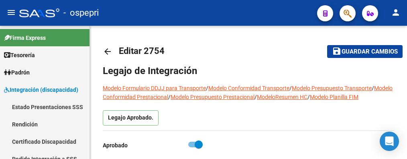
scroll to position [121, 0]
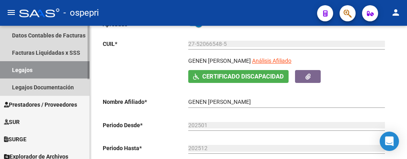
click at [51, 70] on link "Legajos" at bounding box center [45, 69] width 90 height 17
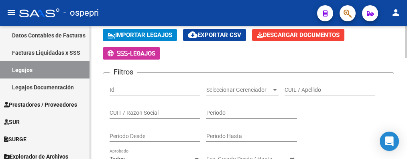
scroll to position [41, 0]
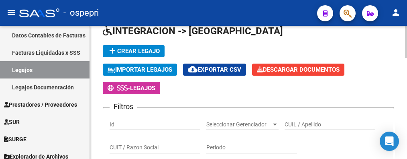
click at [307, 124] on input "CUIL / Apellido" at bounding box center [330, 124] width 91 height 7
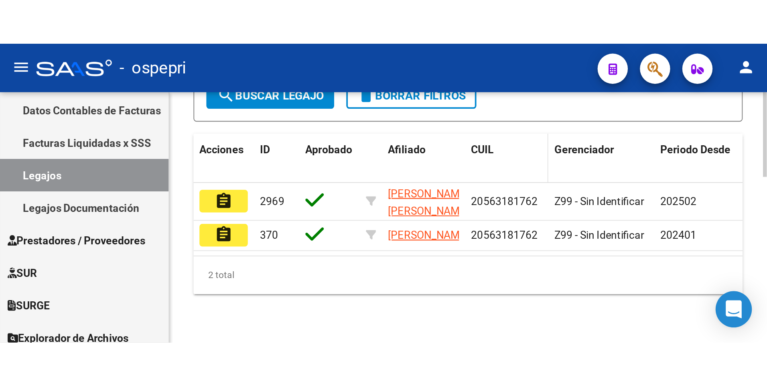
scroll to position [261, 0]
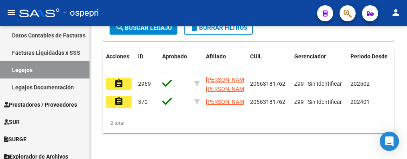
type input "56318176"
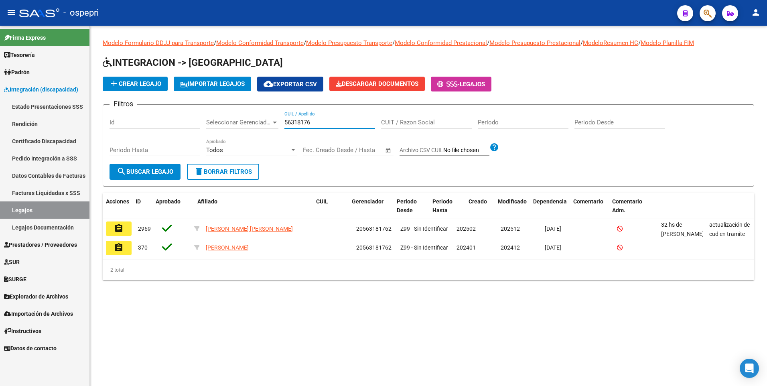
scroll to position [0, 0]
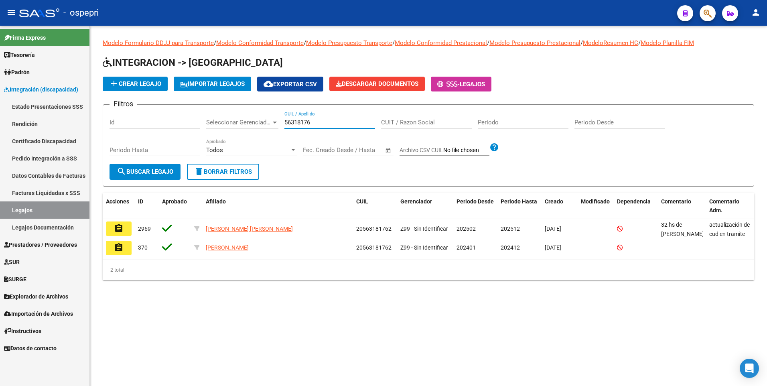
drag, startPoint x: 316, startPoint y: 124, endPoint x: 282, endPoint y: 122, distance: 34.2
click at [282, 122] on div "Filtros Id Seleccionar Gerenciador Seleccionar Gerenciador 56318176 CUIL / Apel…" at bounding box center [429, 137] width 638 height 53
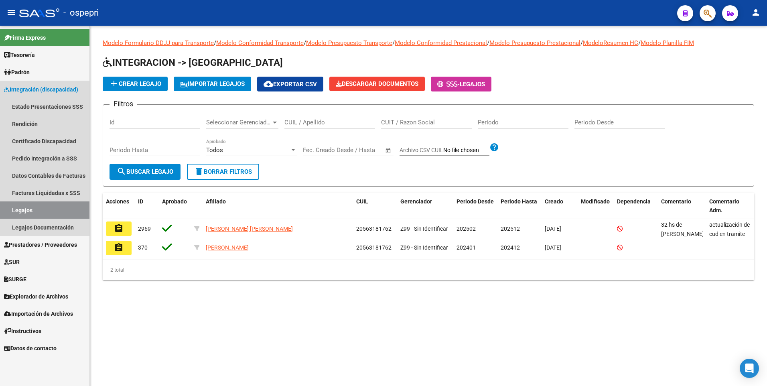
click at [43, 88] on span "Integración (discapacidad)" at bounding box center [41, 89] width 74 height 9
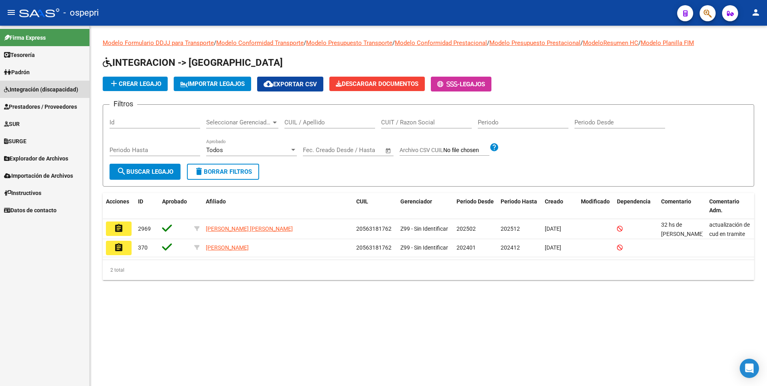
click at [44, 92] on span "Integración (discapacidad)" at bounding box center [41, 89] width 74 height 9
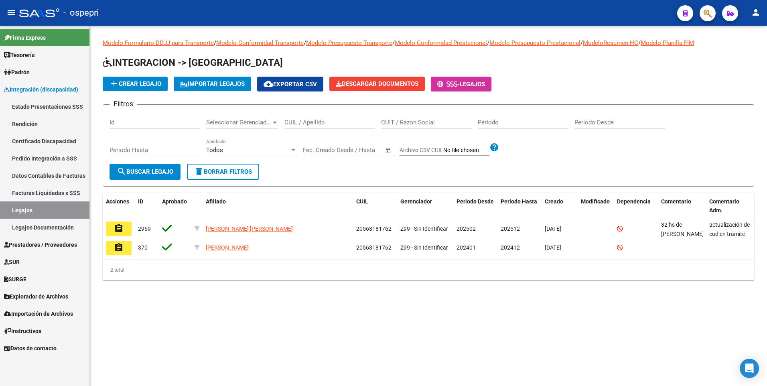
click at [40, 156] on link "Pedido Integración a SSS" at bounding box center [45, 158] width 90 height 17
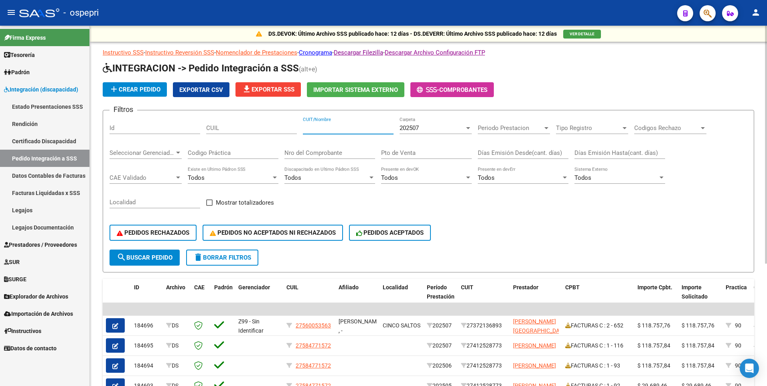
click at [328, 126] on input "CUIT/Nombre" at bounding box center [348, 127] width 91 height 7
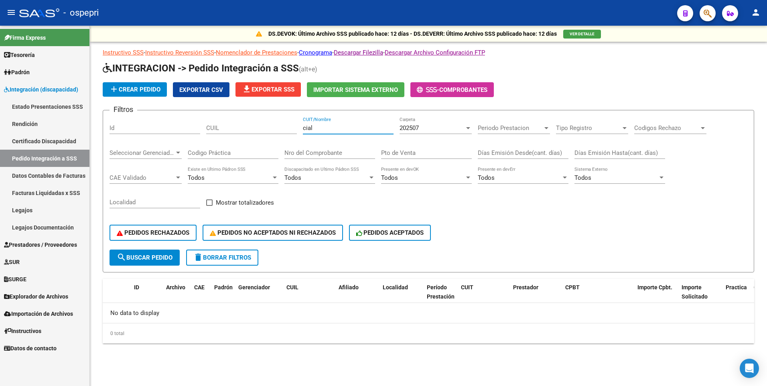
type input "cial"
click at [407, 126] on div at bounding box center [468, 128] width 7 height 6
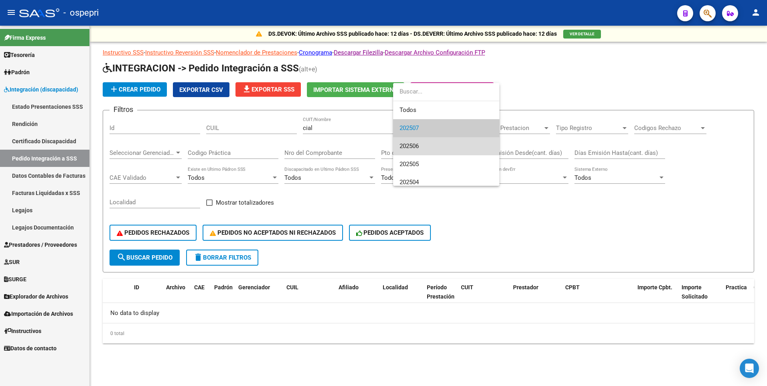
click at [407, 143] on span "202506" at bounding box center [447, 146] width 94 height 18
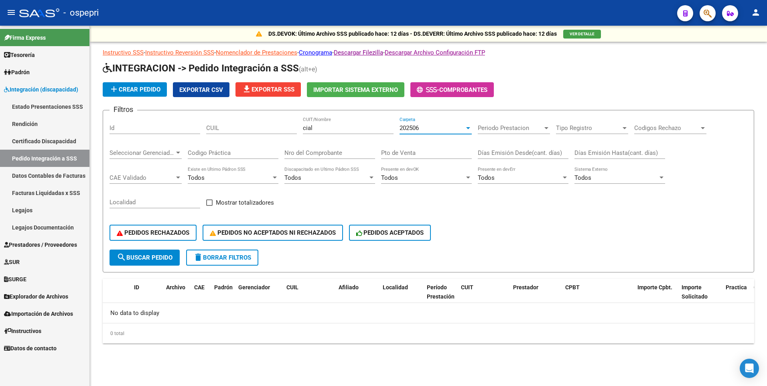
click at [407, 128] on div at bounding box center [468, 128] width 4 height 2
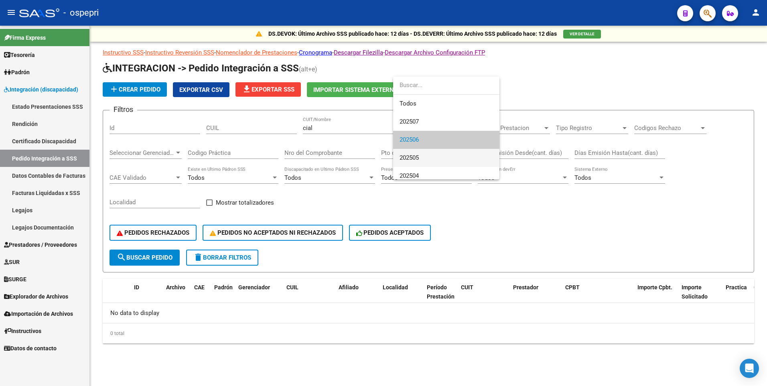
scroll to position [12, 0]
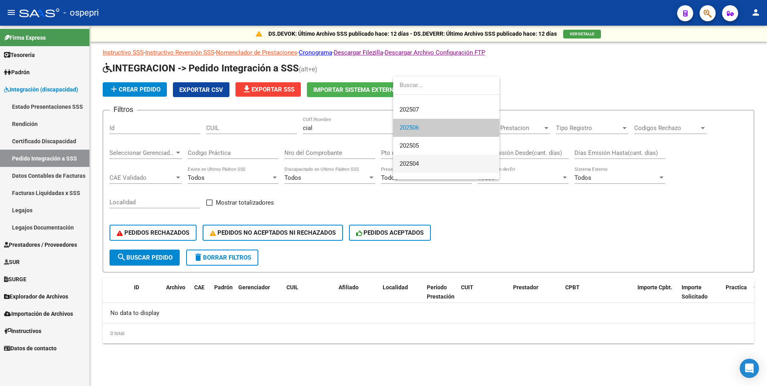
click at [407, 155] on span "202504" at bounding box center [447, 164] width 94 height 18
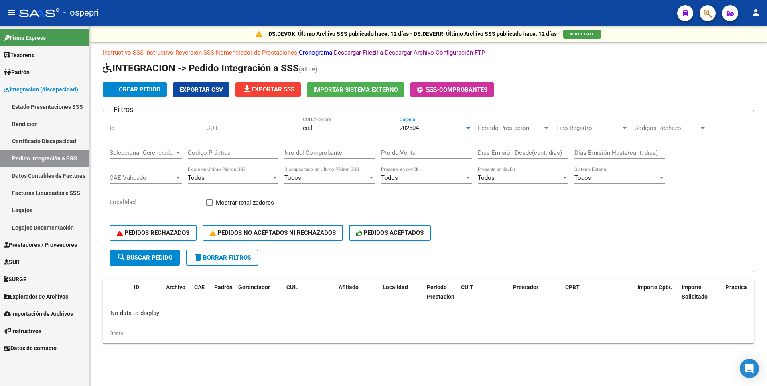
click at [407, 126] on div at bounding box center [468, 128] width 7 height 6
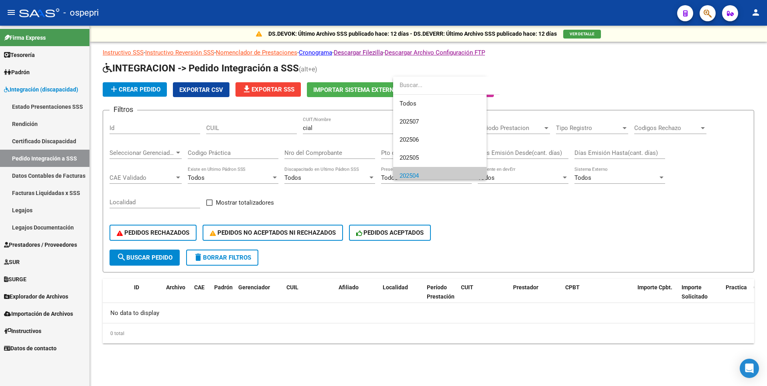
scroll to position [48, 0]
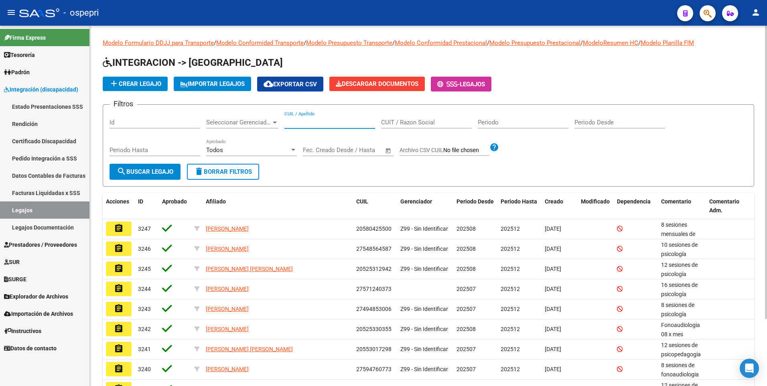
click at [306, 122] on input "CUIL / Apellido" at bounding box center [330, 122] width 91 height 7
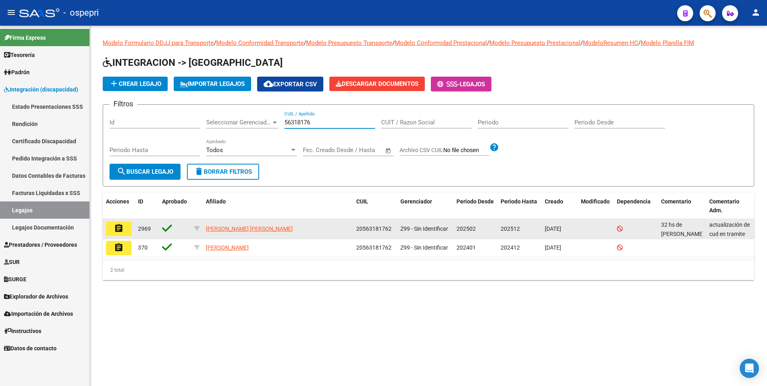
type input "56318176"
click at [117, 178] on mat-icon "assignment" at bounding box center [119, 229] width 10 height 10
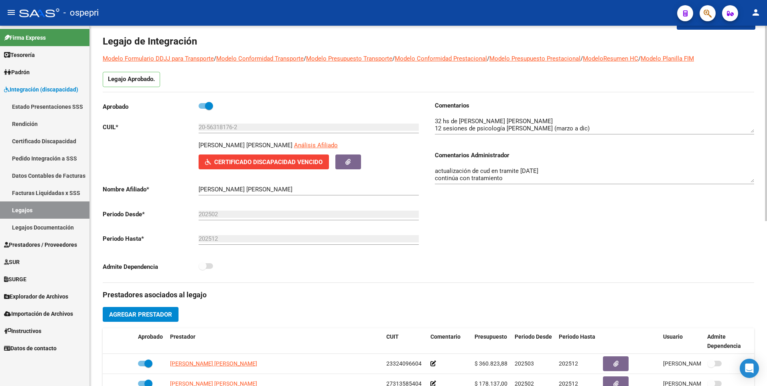
scroll to position [40, 0]
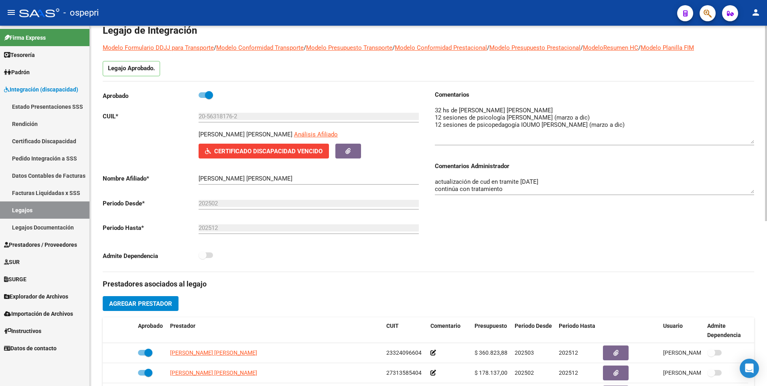
drag, startPoint x: 752, startPoint y: 121, endPoint x: 753, endPoint y: 142, distance: 21.7
click at [407, 142] on textarea at bounding box center [595, 125] width 320 height 38
click at [60, 178] on span "Prestadores / Proveedores" at bounding box center [40, 244] width 73 height 9
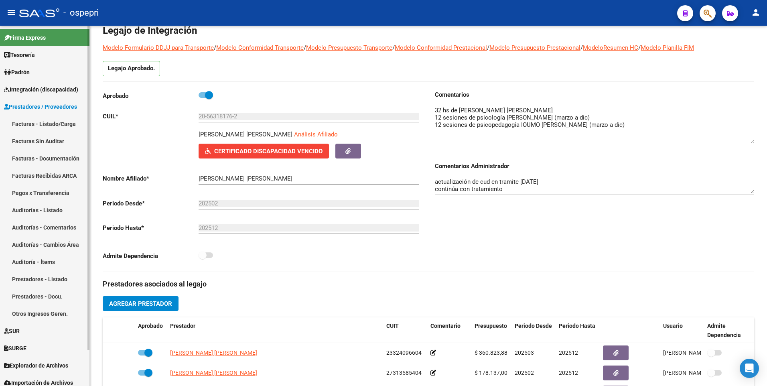
click at [47, 120] on link "Facturas - Listado/Carga" at bounding box center [45, 123] width 90 height 17
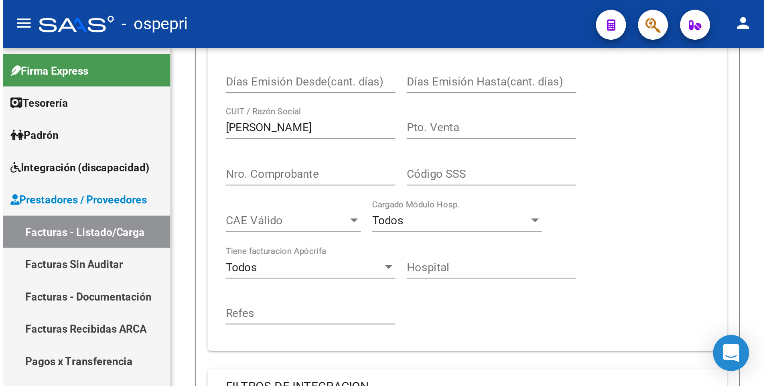
scroll to position [155, 0]
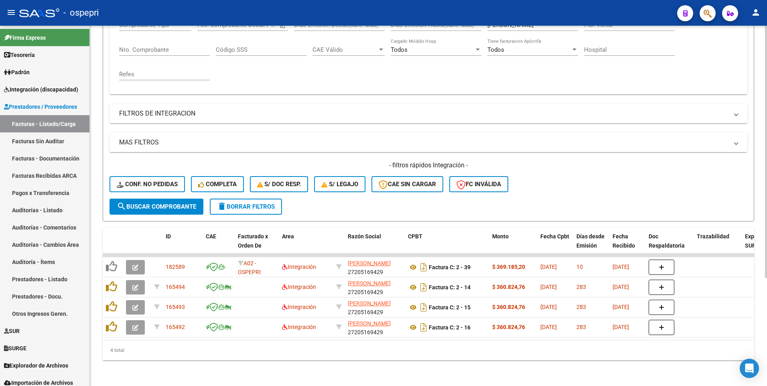
click at [407, 184] on div "- filtros rápidos Integración - Conf. no pedidas Completa S/ Doc Resp. S/ legaj…" at bounding box center [429, 180] width 638 height 38
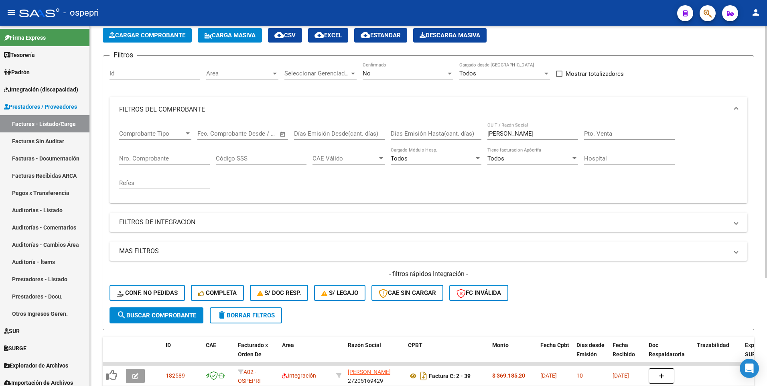
scroll to position [0, 0]
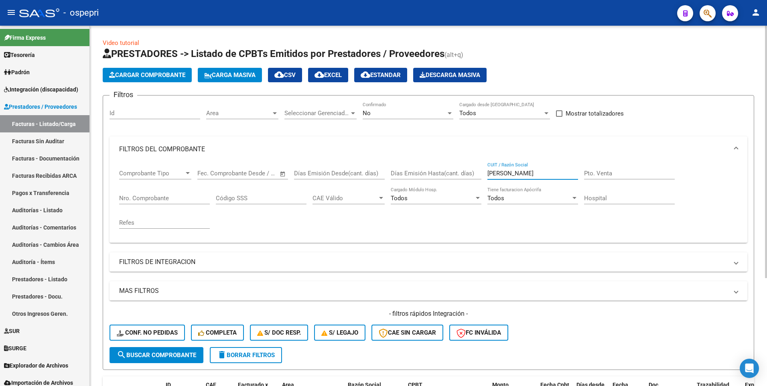
drag, startPoint x: 546, startPoint y: 175, endPoint x: 472, endPoint y: 175, distance: 73.5
click at [407, 175] on div "Comprobante Tipo Comprobante Tipo Start date – End date Fec. Comprobante Desde …" at bounding box center [428, 199] width 619 height 74
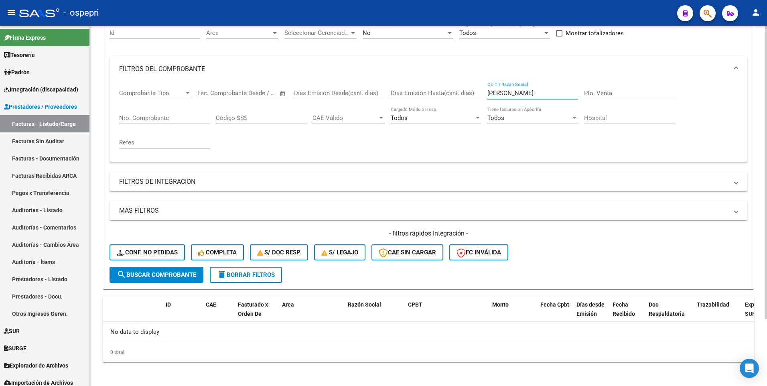
scroll to position [82, 0]
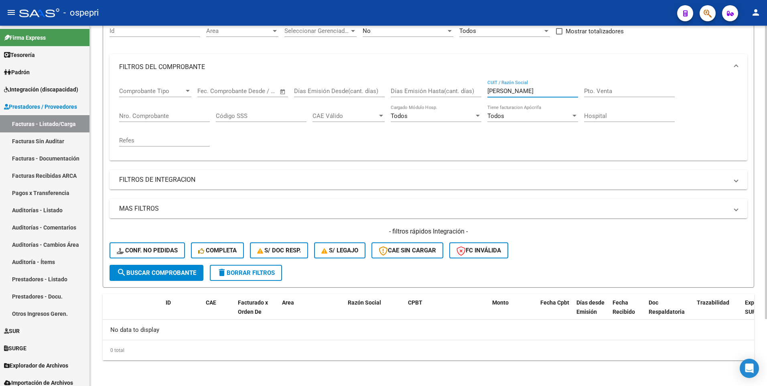
click at [407, 90] on input "fucchi" at bounding box center [533, 91] width 91 height 7
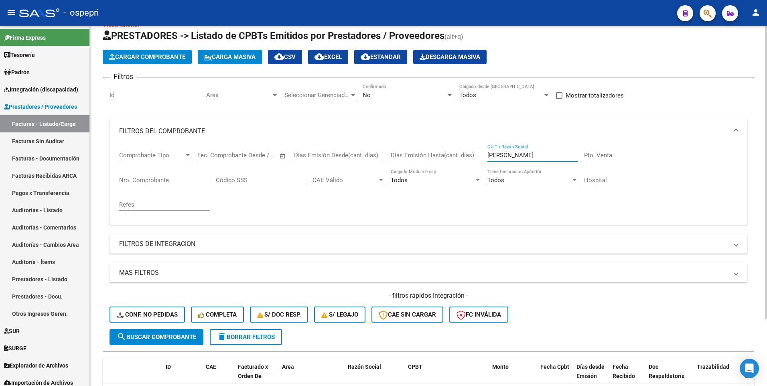
scroll to position [2, 0]
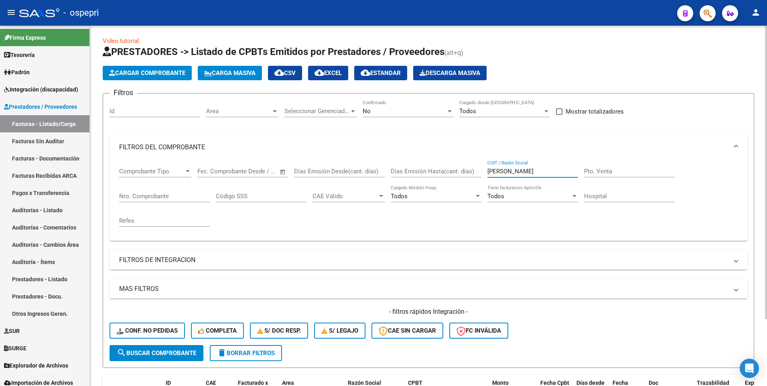
click at [407, 171] on input "fucchi" at bounding box center [533, 171] width 91 height 7
click at [407, 171] on input "[PERSON_NAME]" at bounding box center [533, 171] width 91 height 7
click at [163, 206] on span "search Buscar Comprobante" at bounding box center [156, 353] width 79 height 7
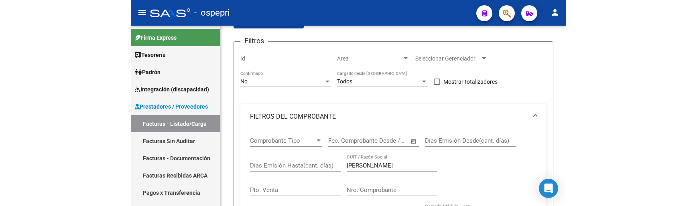
scroll to position [64, 0]
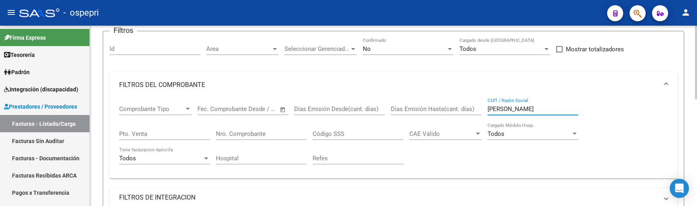
drag, startPoint x: 516, startPoint y: 109, endPoint x: 486, endPoint y: 112, distance: 30.3
click at [407, 112] on div "Comprobante Tipo Comprobante Tipo Start date – End date Fec. Comprobante Desde …" at bounding box center [393, 135] width 549 height 74
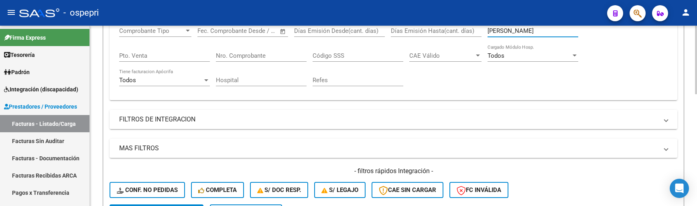
scroll to position [134, 0]
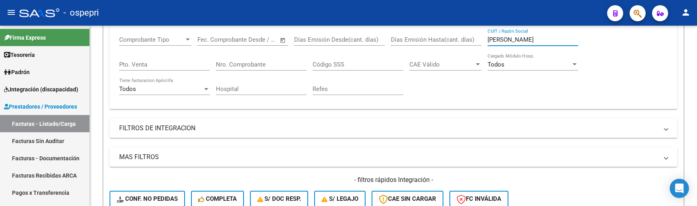
type input "[PERSON_NAME]"
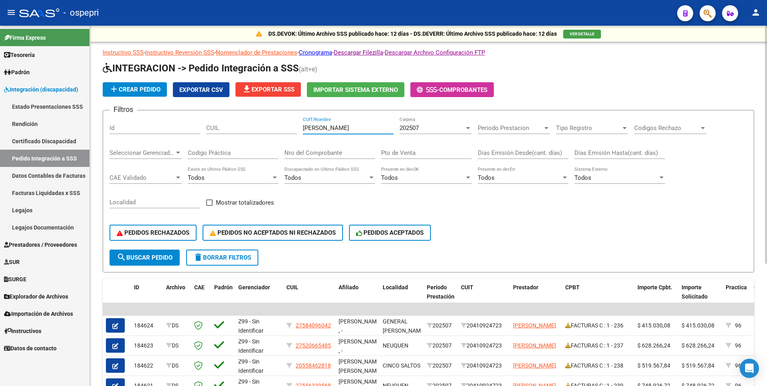
drag, startPoint x: 354, startPoint y: 125, endPoint x: 297, endPoint y: 126, distance: 57.4
click at [297, 126] on div "Filtros Id CUIL herrera loberse CUIT/Nombre 202507 Carpeta Periodo Prestacion P…" at bounding box center [429, 183] width 638 height 133
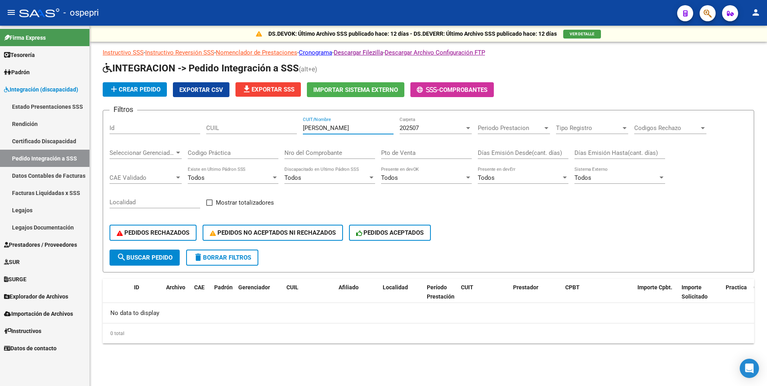
click at [468, 127] on div at bounding box center [468, 128] width 4 height 2
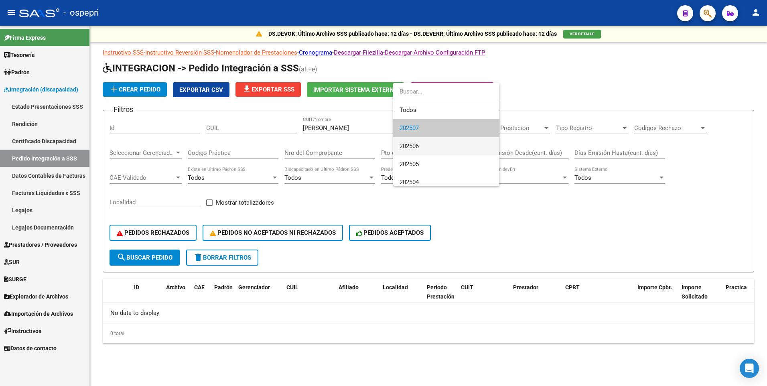
click at [465, 140] on span "202506" at bounding box center [447, 146] width 94 height 18
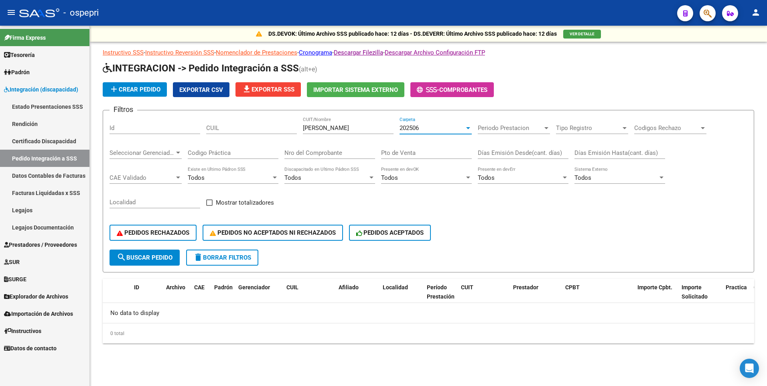
click at [470, 129] on div at bounding box center [468, 128] width 7 height 6
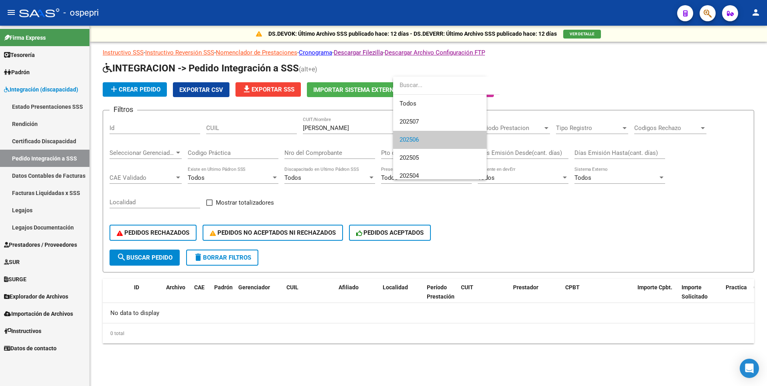
scroll to position [12, 0]
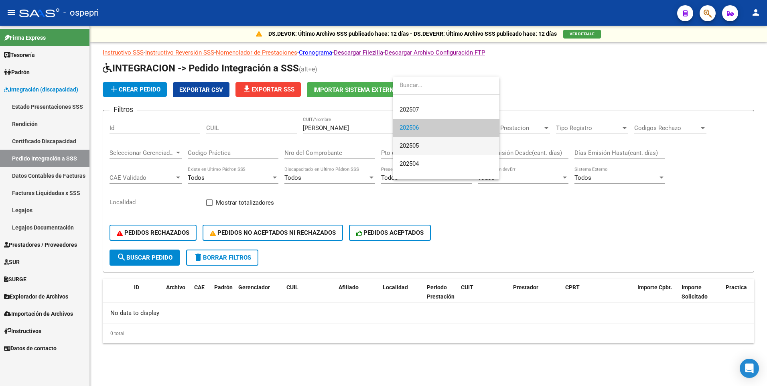
click at [454, 145] on span "202505" at bounding box center [447, 146] width 94 height 18
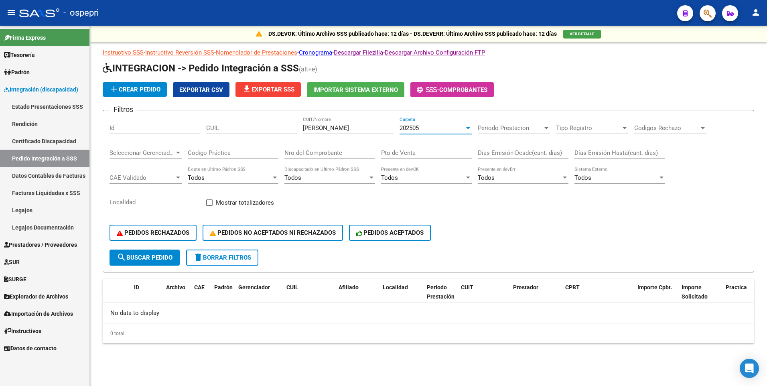
click at [466, 128] on div at bounding box center [468, 128] width 7 height 6
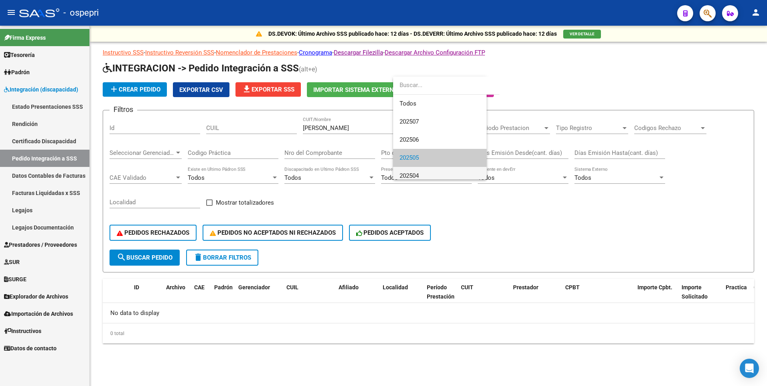
scroll to position [30, 0]
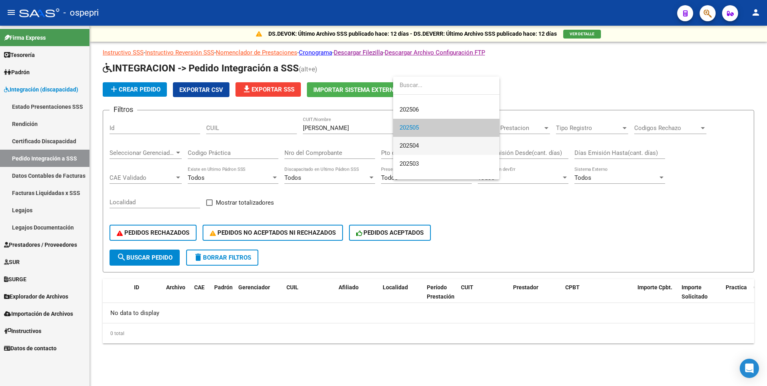
click at [453, 147] on span "202504" at bounding box center [447, 146] width 94 height 18
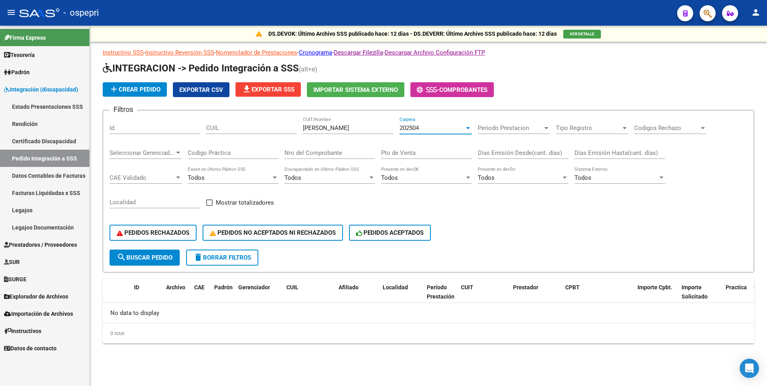
click at [468, 126] on div at bounding box center [468, 128] width 7 height 6
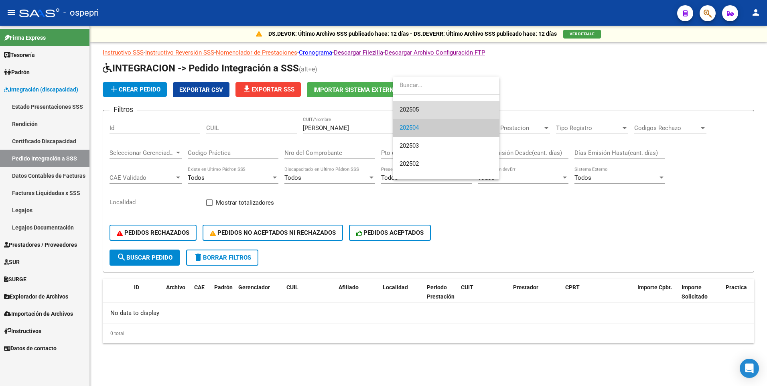
click at [434, 111] on span "202505" at bounding box center [447, 110] width 94 height 18
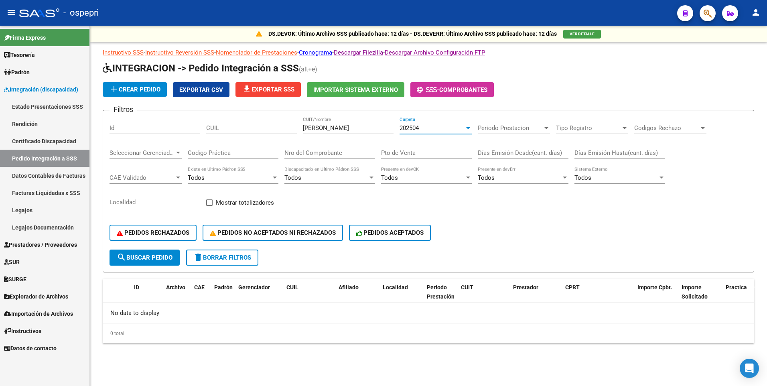
scroll to position [54, 0]
click at [468, 129] on div at bounding box center [468, 128] width 7 height 6
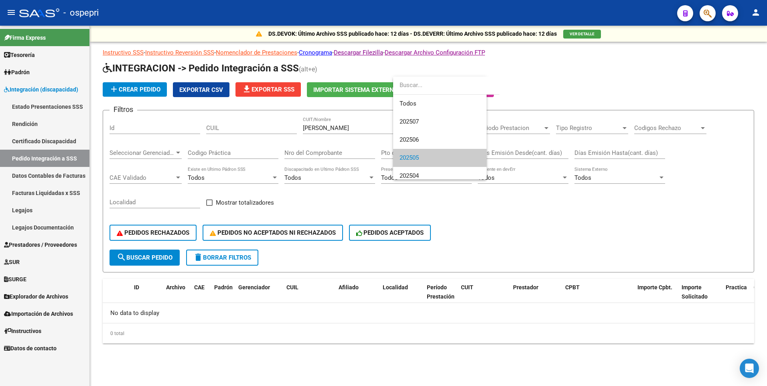
scroll to position [30, 0]
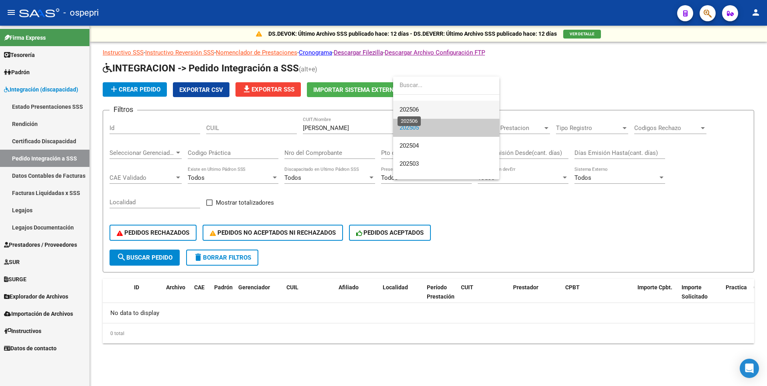
click at [415, 108] on span "202506" at bounding box center [409, 109] width 19 height 7
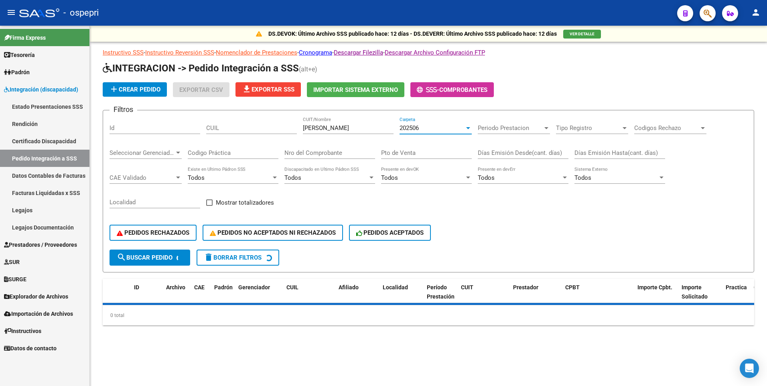
scroll to position [36, 0]
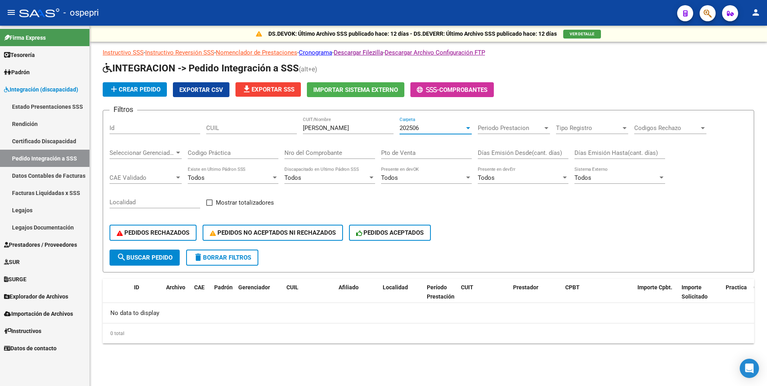
click at [324, 128] on input "fucchi" at bounding box center [348, 127] width 91 height 7
click at [318, 127] on input "fucchi" at bounding box center [348, 127] width 91 height 7
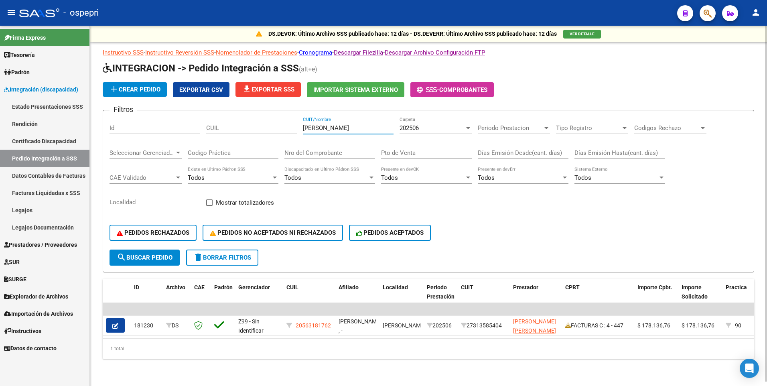
click at [469, 128] on div at bounding box center [468, 128] width 4 height 2
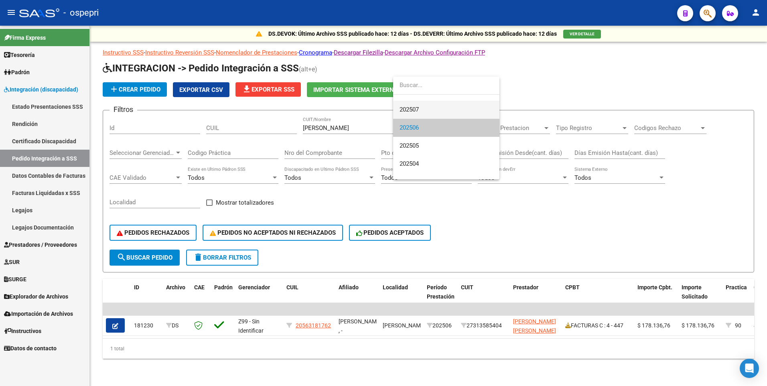
click at [422, 108] on span "202507" at bounding box center [447, 110] width 94 height 18
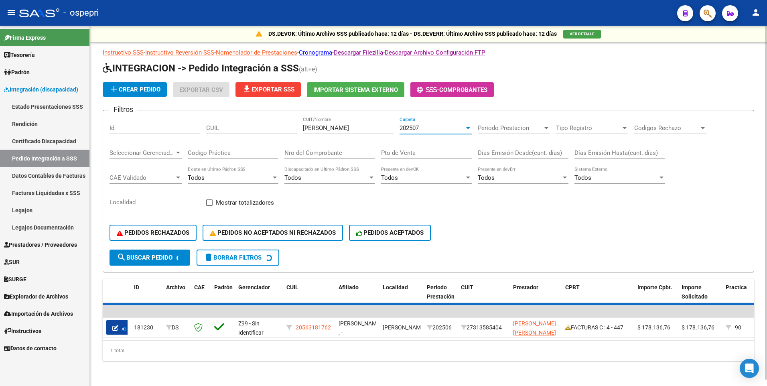
scroll to position [18, 0]
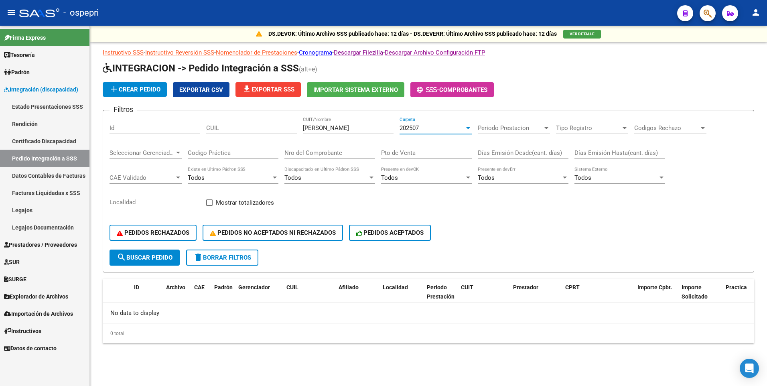
click at [466, 125] on div at bounding box center [468, 128] width 7 height 6
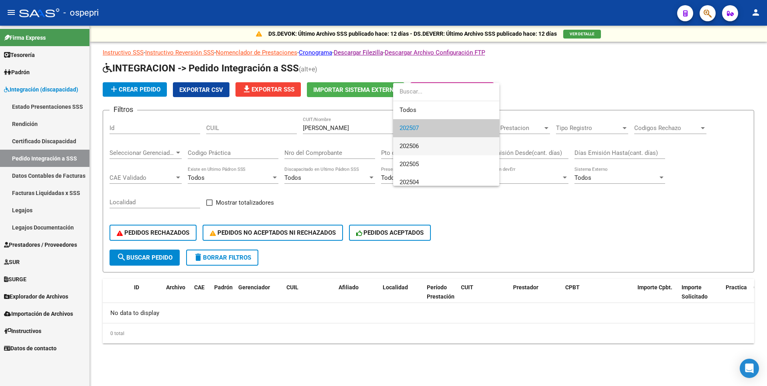
click at [433, 142] on span "202506" at bounding box center [447, 146] width 94 height 18
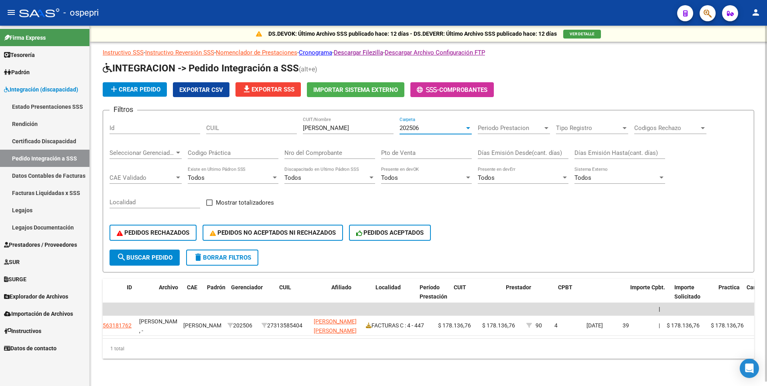
scroll to position [0, 0]
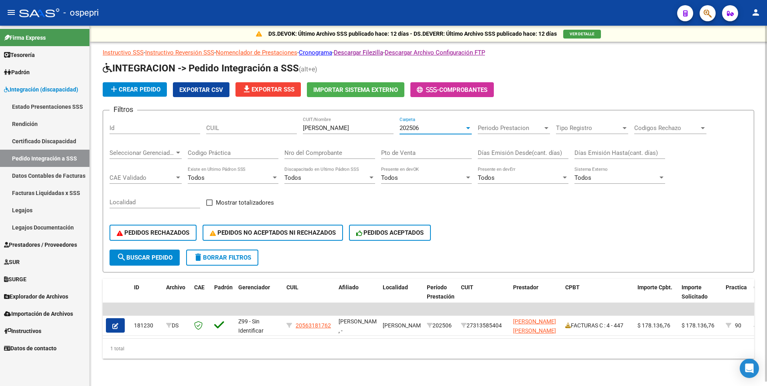
click at [469, 129] on div at bounding box center [468, 128] width 7 height 6
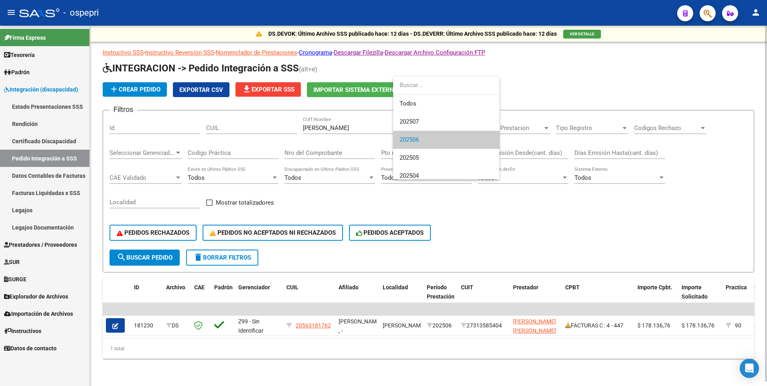
scroll to position [12, 0]
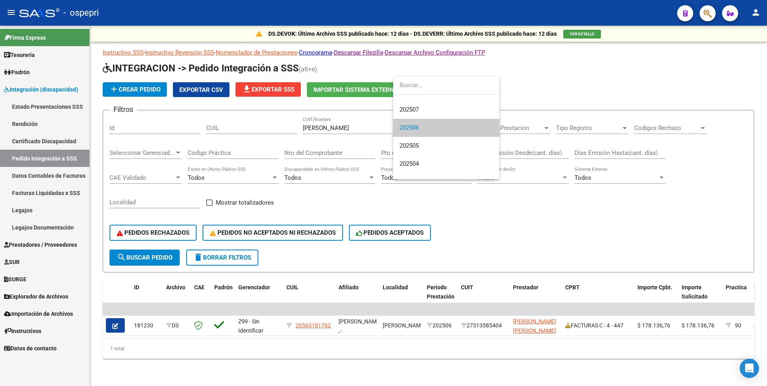
drag, startPoint x: 425, startPoint y: 342, endPoint x: 561, endPoint y: 354, distance: 136.7
click at [561, 354] on div at bounding box center [383, 193] width 767 height 386
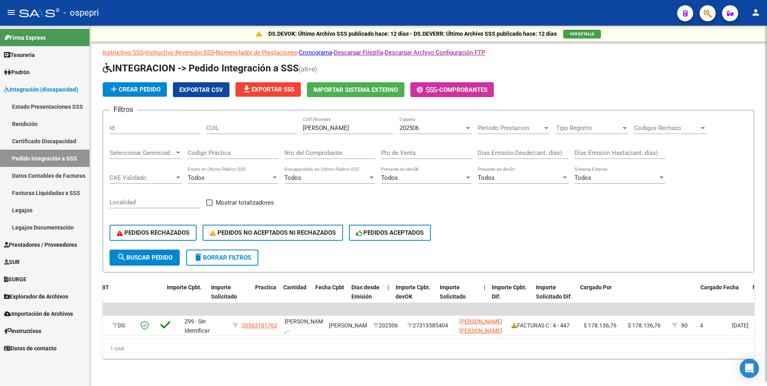
scroll to position [0, 0]
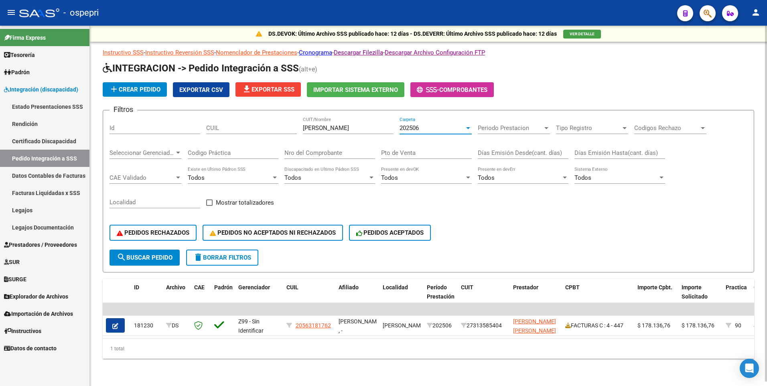
click at [469, 127] on div at bounding box center [468, 128] width 4 height 2
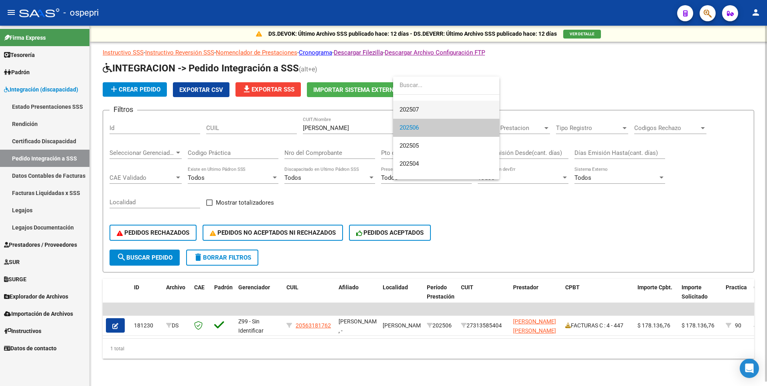
click at [427, 110] on span "202507" at bounding box center [447, 110] width 94 height 18
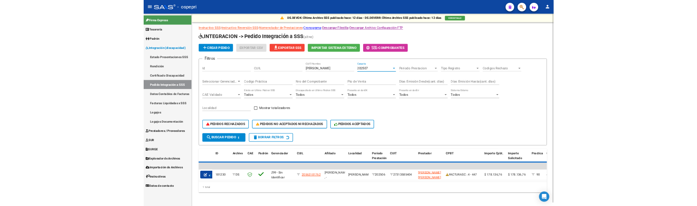
scroll to position [18, 0]
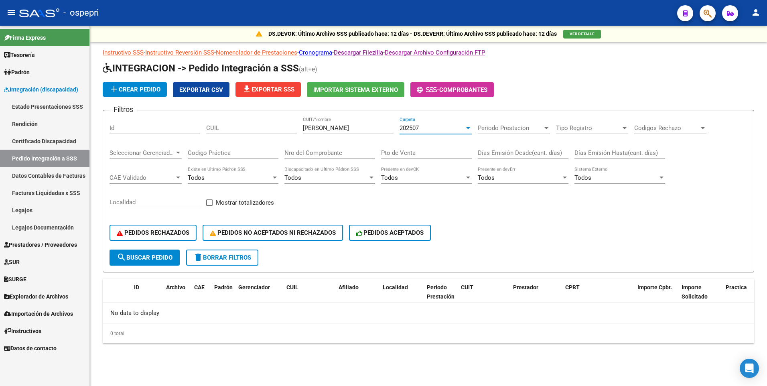
click at [542, 217] on div "PEDIDOS RECHAZADOS PEDIDOS NO ACEPTADOS NI RECHAZADOS PEDIDOS ACEPTADOS" at bounding box center [429, 233] width 638 height 34
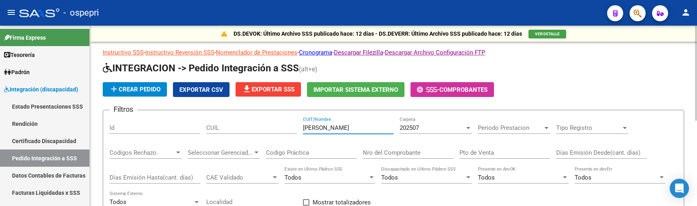
drag, startPoint x: 329, startPoint y: 130, endPoint x: 270, endPoint y: 129, distance: 59.0
click at [270, 129] on div "Filtros Id CUIL fucci CUIT/Nombre 202507 Carpeta Periodo Prestacion Periodo Pre…" at bounding box center [394, 183] width 568 height 133
click at [306, 128] on input "fuirao" at bounding box center [348, 127] width 91 height 7
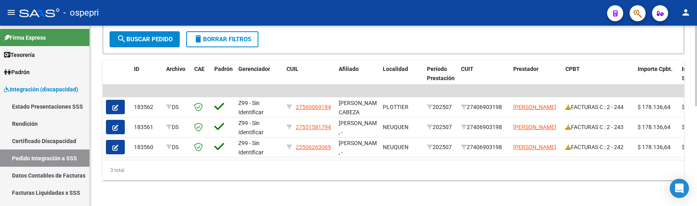
scroll to position [224, 0]
type input "[PERSON_NAME]"
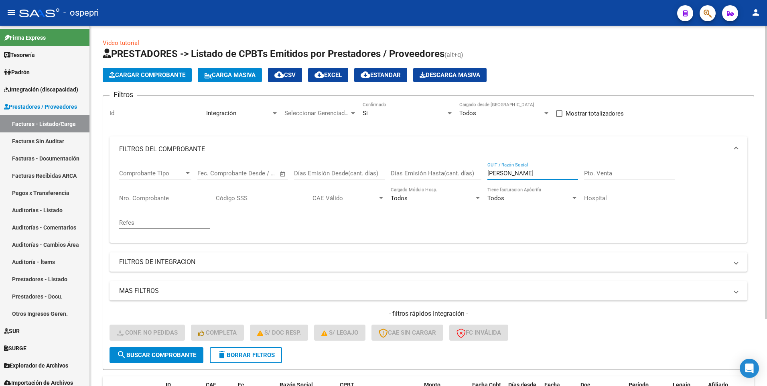
scroll to position [82, 0]
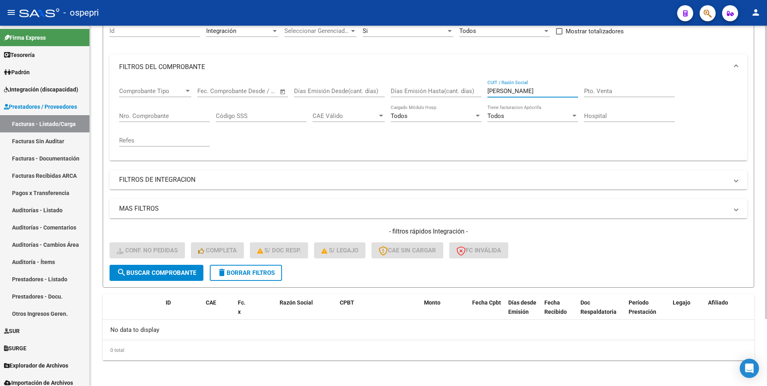
drag, startPoint x: 517, startPoint y: 92, endPoint x: 481, endPoint y: 90, distance: 35.8
click at [481, 90] on div "Comprobante Tipo Comprobante Tipo Start date – End date Fec. Comprobante Desde …" at bounding box center [428, 117] width 619 height 74
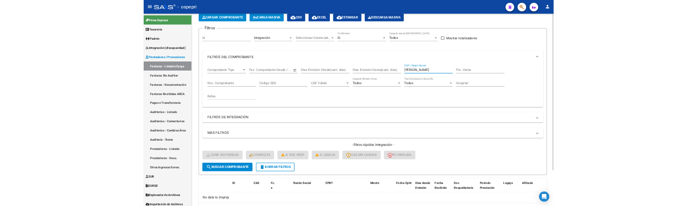
scroll to position [0, 0]
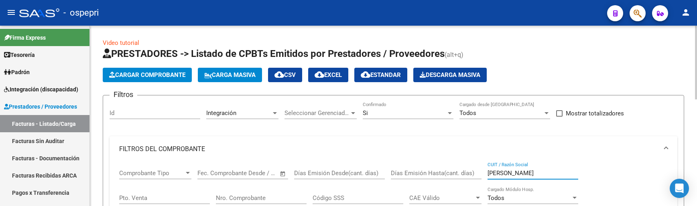
drag, startPoint x: 515, startPoint y: 171, endPoint x: 474, endPoint y: 175, distance: 41.2
click at [474, 175] on div "Comprobante Tipo Comprobante Tipo Start date – End date Fec. Comprobante Desde …" at bounding box center [393, 199] width 549 height 74
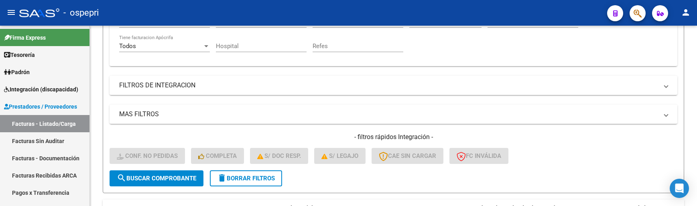
scroll to position [182, 0]
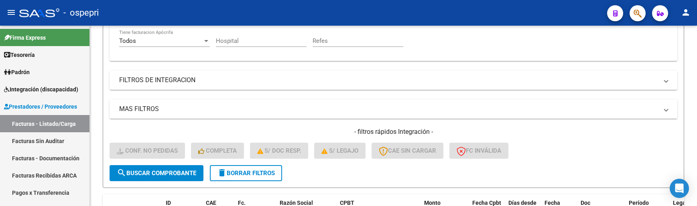
type input "[PERSON_NAME]"
